Goal: Complete application form: Complete application form

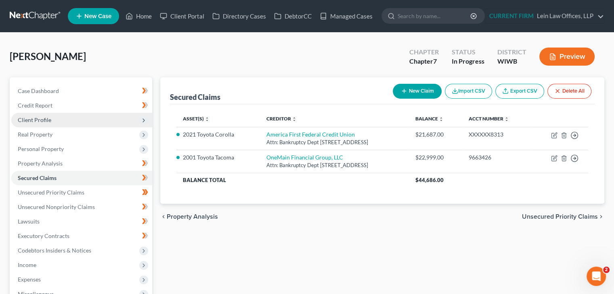
click at [37, 121] on span "Client Profile" at bounding box center [34, 120] width 33 height 7
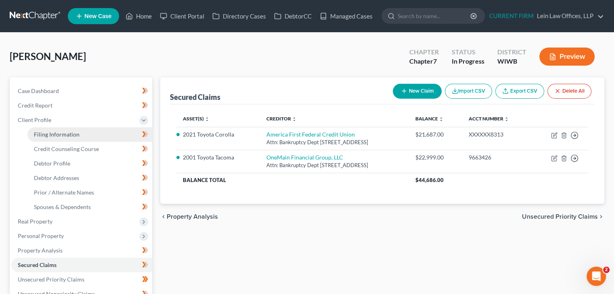
click at [56, 136] on span "Filing Information" at bounding box center [57, 134] width 46 height 7
select select "1"
select select "0"
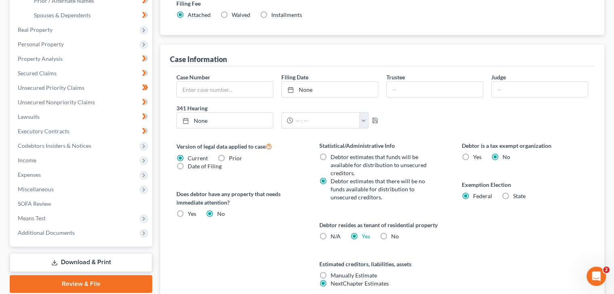
scroll to position [242, 0]
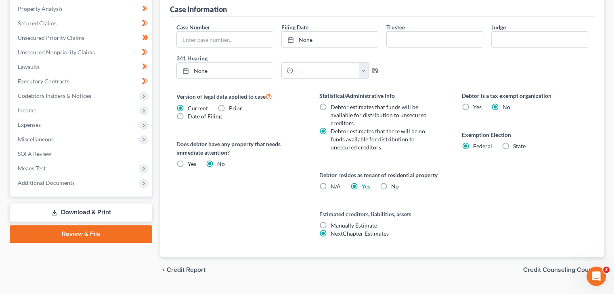
click at [363, 186] on link "Yes" at bounding box center [365, 186] width 8 height 7
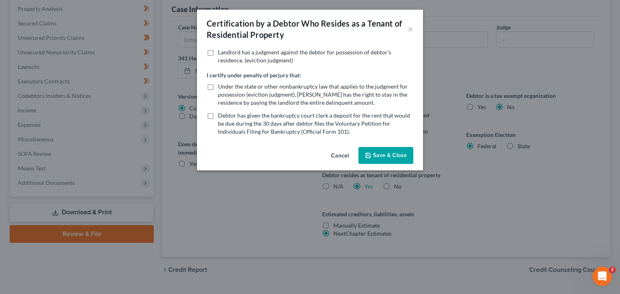
click at [339, 156] on button "Cancel" at bounding box center [339, 156] width 31 height 16
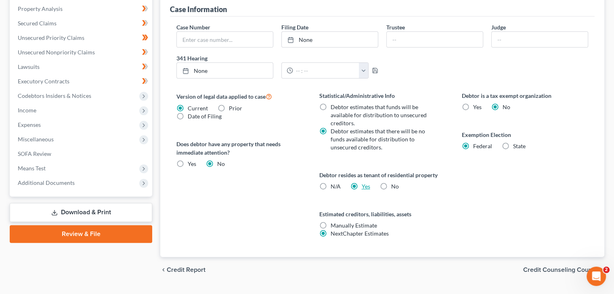
click at [361, 185] on link "Yes" at bounding box center [365, 186] width 8 height 7
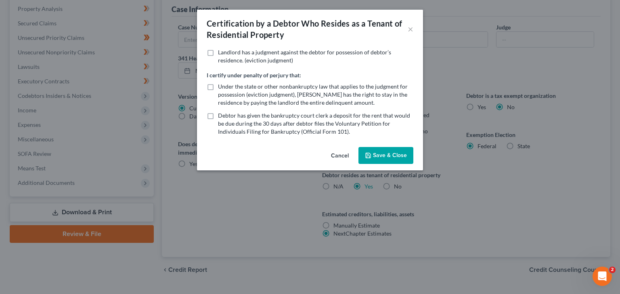
click at [370, 157] on icon "button" at bounding box center [367, 155] width 5 height 5
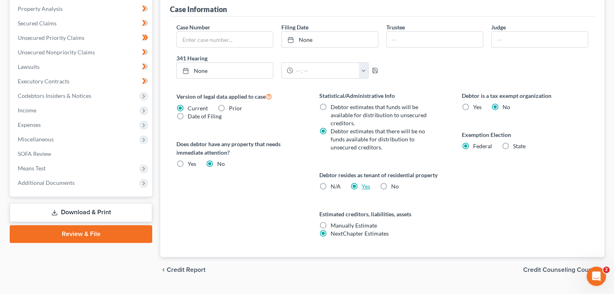
click at [364, 185] on link "Yes" at bounding box center [365, 186] width 8 height 7
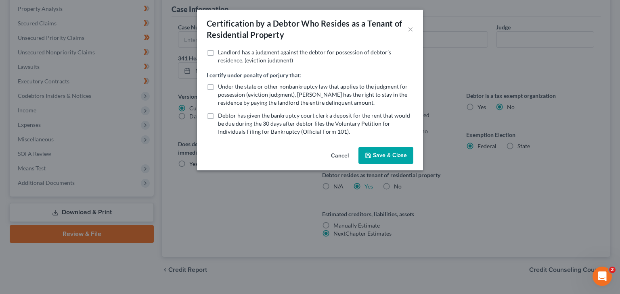
click at [385, 165] on div "Cancel Save & Close" at bounding box center [310, 157] width 226 height 27
click at [387, 163] on button "Save & Close" at bounding box center [385, 155] width 55 height 17
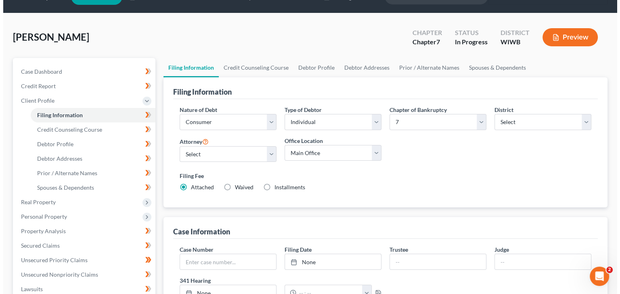
scroll to position [0, 0]
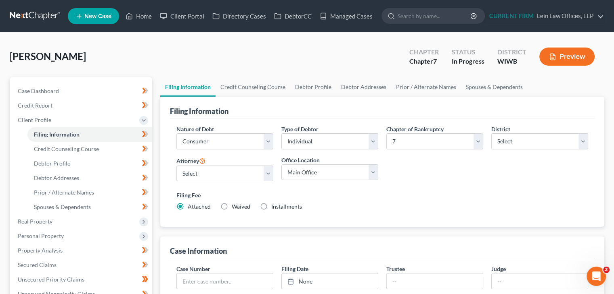
click at [572, 58] on button "Preview" at bounding box center [566, 57] width 55 height 18
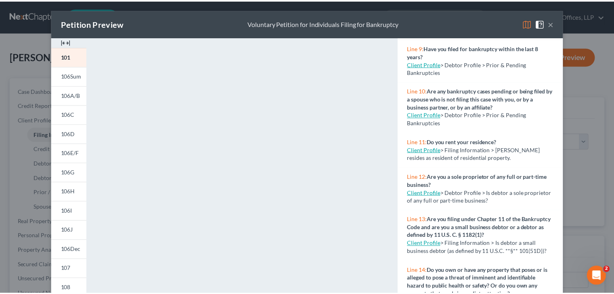
scroll to position [323, 0]
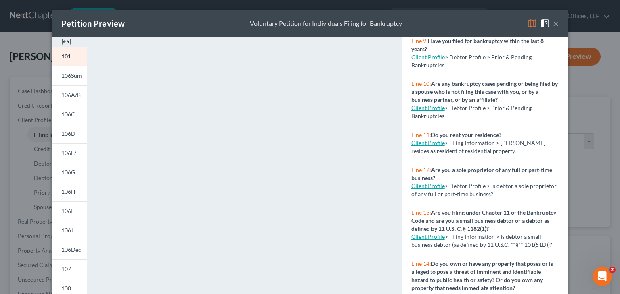
click at [555, 25] on button "×" at bounding box center [556, 24] width 6 height 10
